Goal: Find specific page/section: Find specific page/section

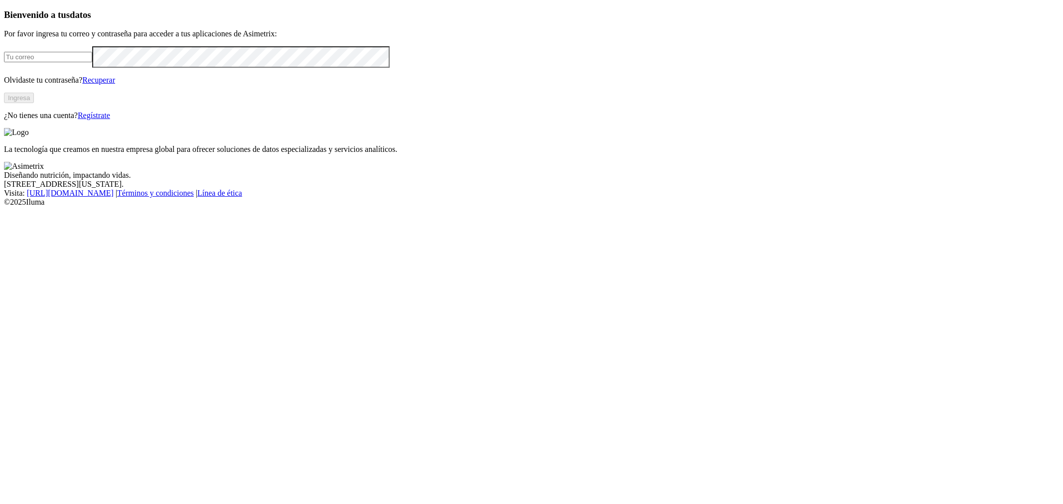
type input "[PERSON_NAME][EMAIL_ADDRESS][PERSON_NAME][DOMAIN_NAME]"
click at [34, 103] on button "Ingresa" at bounding box center [19, 98] width 30 height 10
